Goal: Information Seeking & Learning: Find specific fact

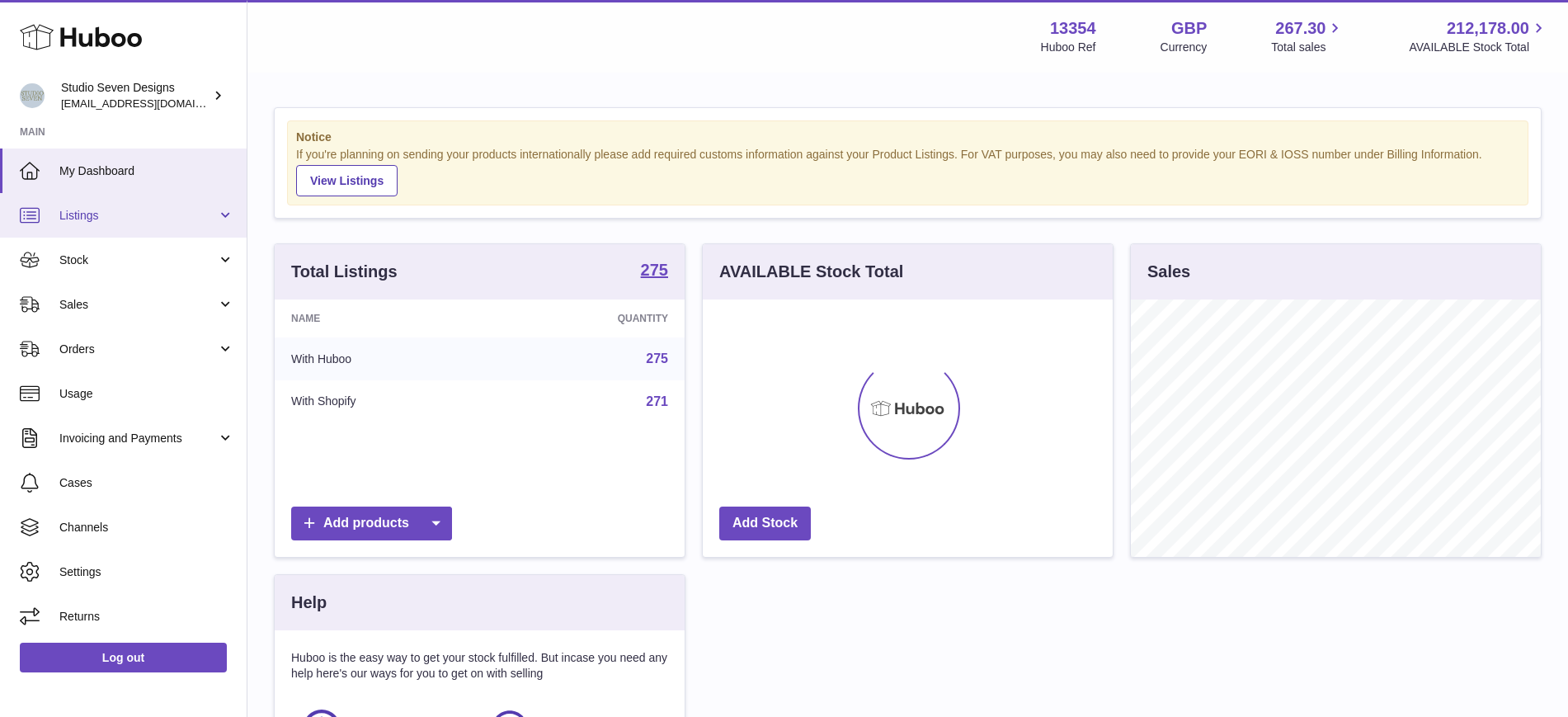
scroll to position [257, 410]
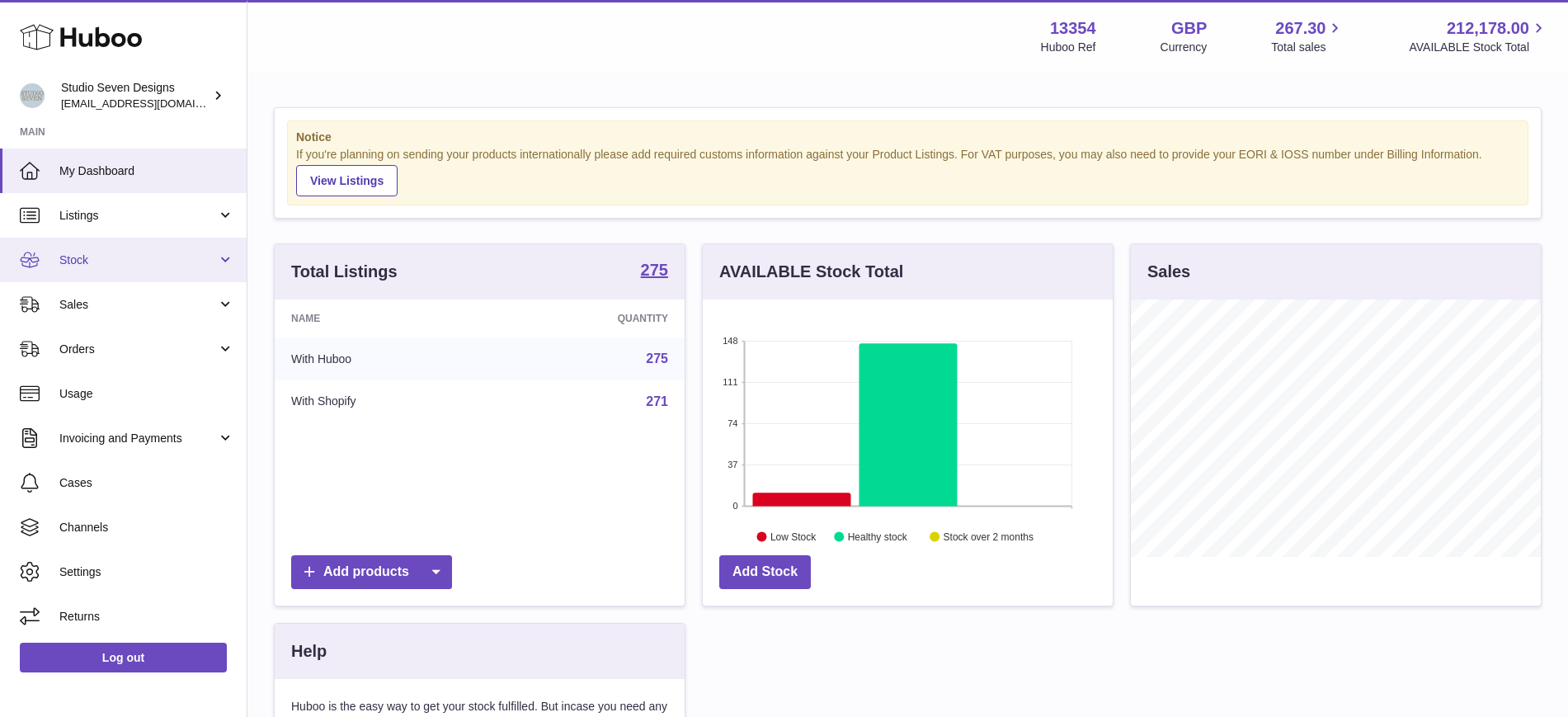
click at [118, 274] on link "Stock" at bounding box center [123, 259] width 246 height 44
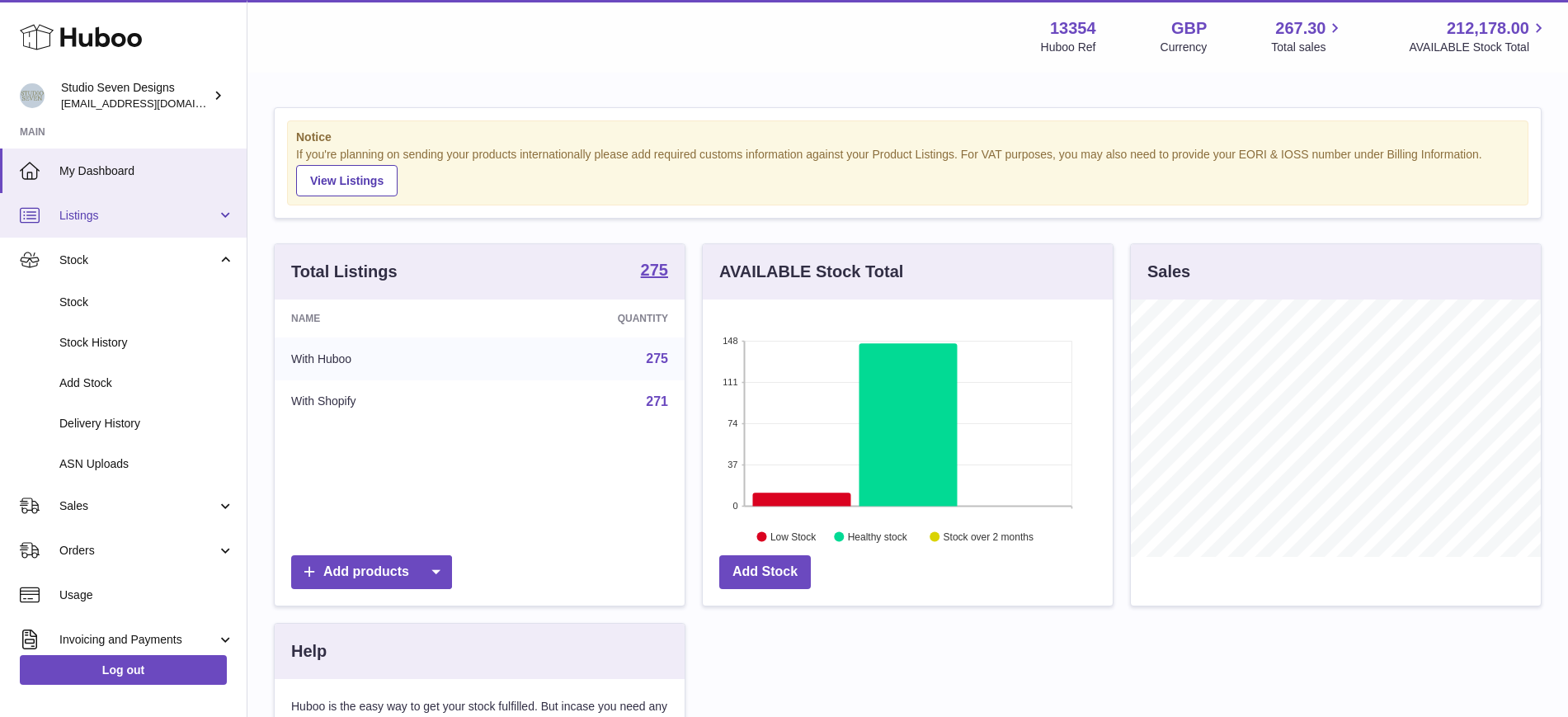
click at [120, 215] on span "Listings" at bounding box center [138, 216] width 157 height 16
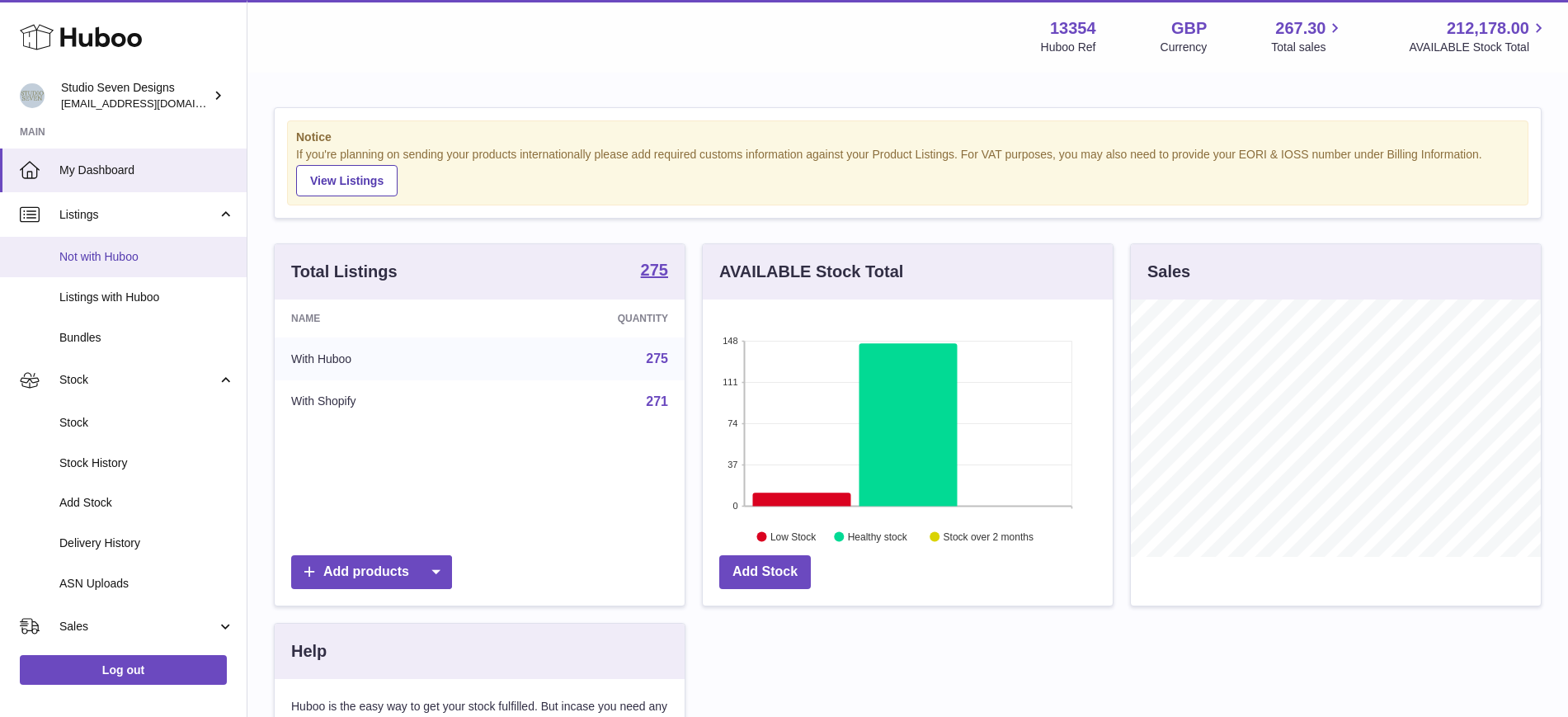
scroll to position [0, 0]
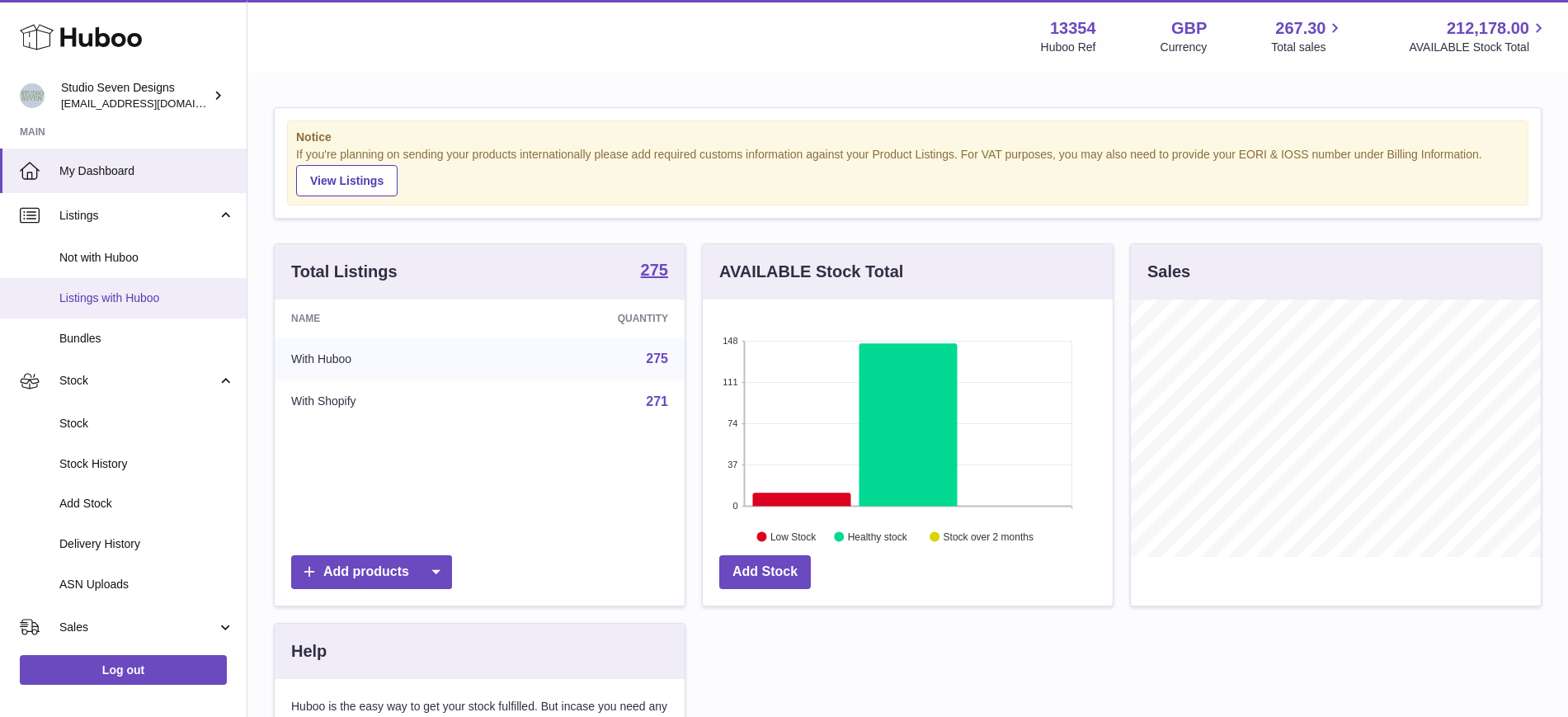
click at [123, 298] on span "Listings with Huboo" at bounding box center [147, 299] width 175 height 16
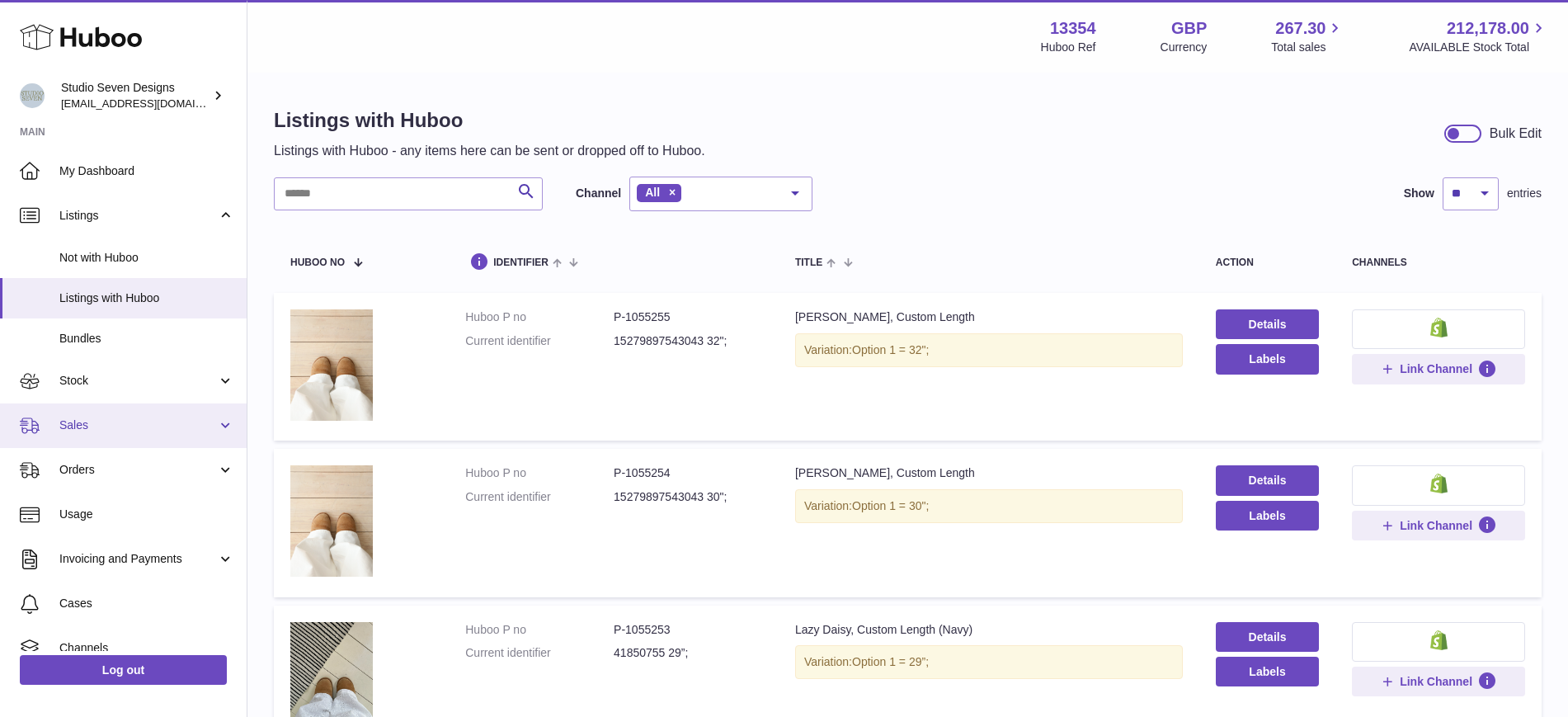
click at [81, 426] on span "Sales" at bounding box center [138, 425] width 157 height 16
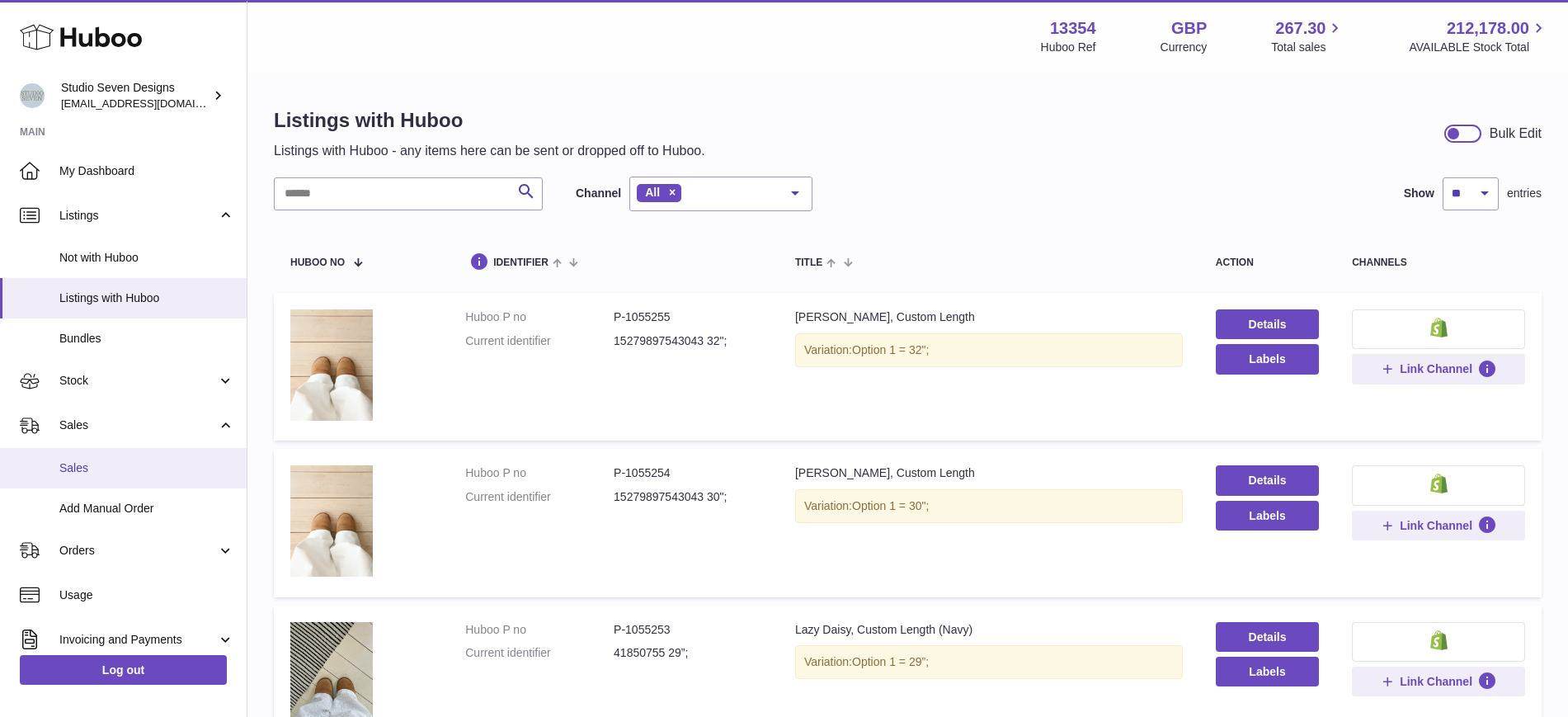
click at [70, 463] on span "Sales" at bounding box center [147, 469] width 175 height 16
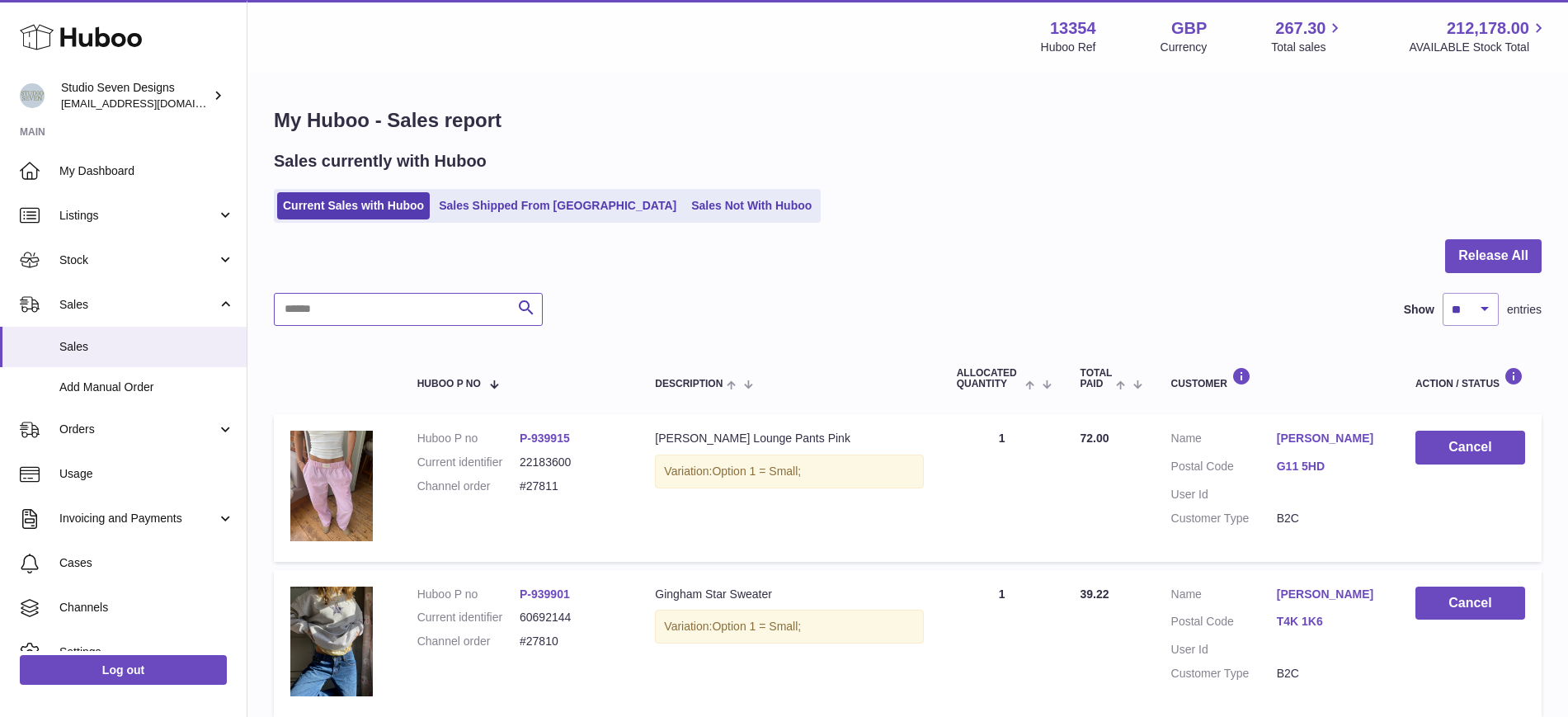
click at [380, 300] on input "text" at bounding box center [408, 309] width 269 height 33
type input "*******"
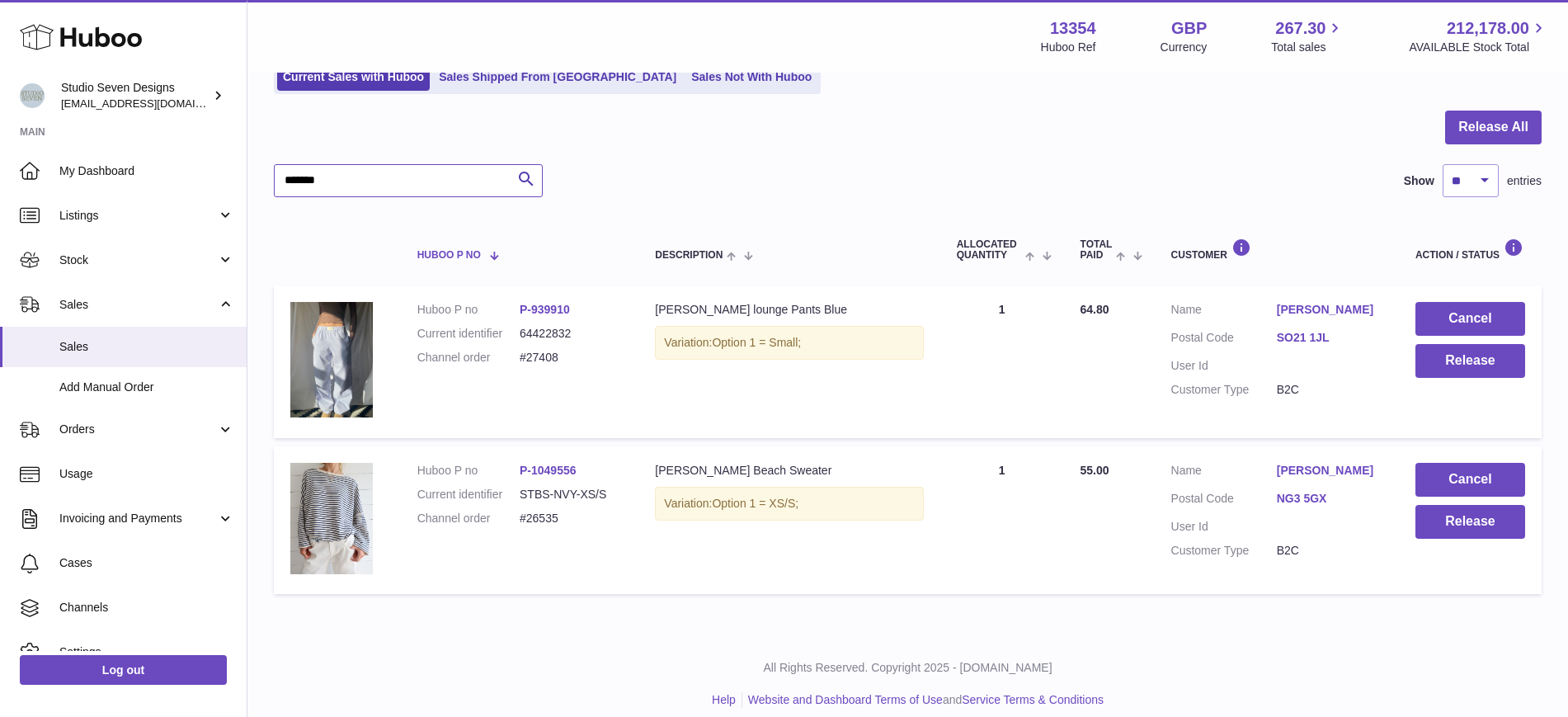
scroll to position [144, 0]
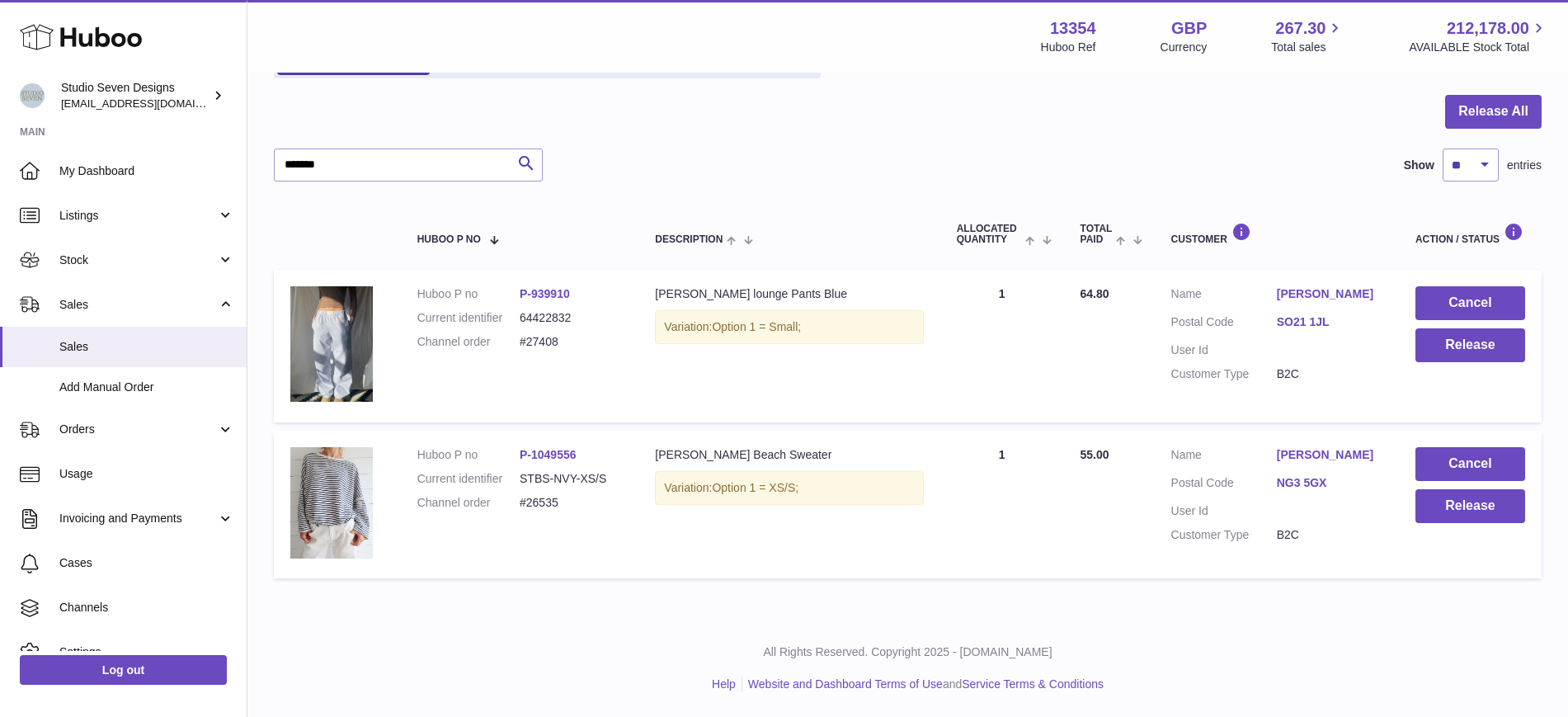
drag, startPoint x: 609, startPoint y: 456, endPoint x: 535, endPoint y: 463, distance: 74.3
click at [535, 463] on dl "Huboo P no P-1049556 Current identifier STBS-NVY-XS/S Channel order #26535" at bounding box center [519, 482] width 205 height 72
copy link "1049556"
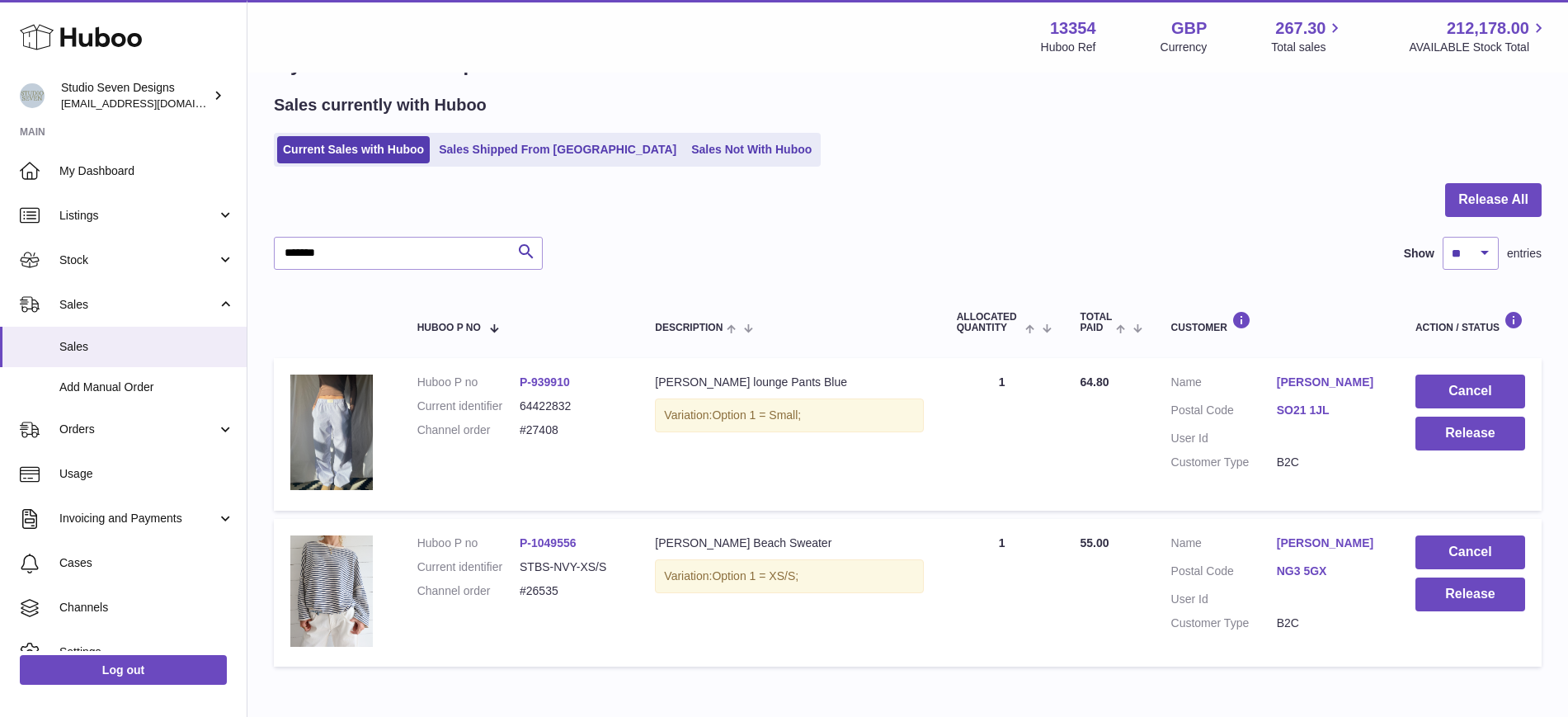
scroll to position [0, 0]
